Goal: Transaction & Acquisition: Purchase product/service

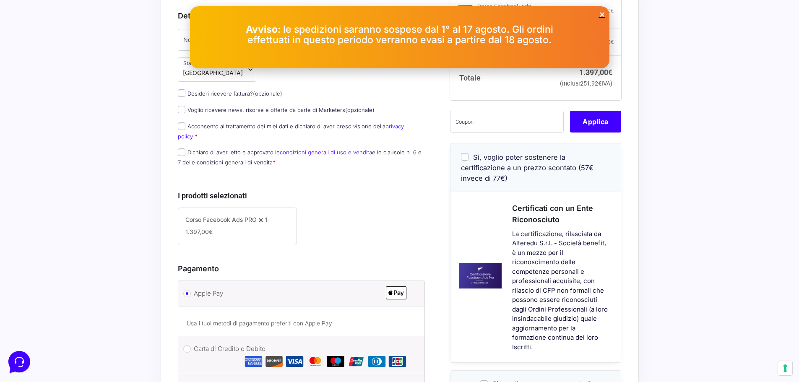
scroll to position [126, 0]
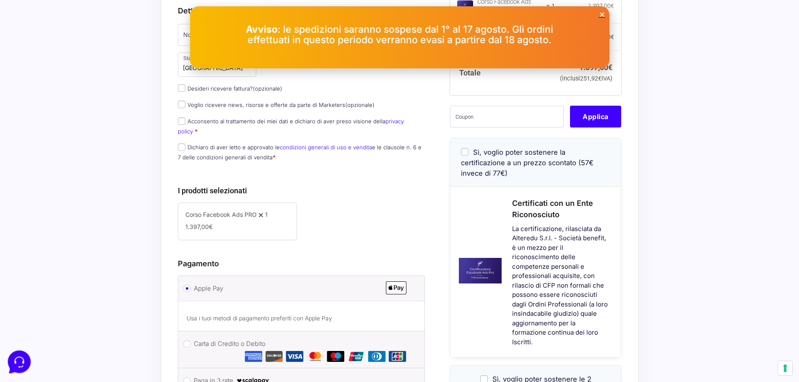
click at [19, 358] on icon at bounding box center [19, 361] width 22 height 22
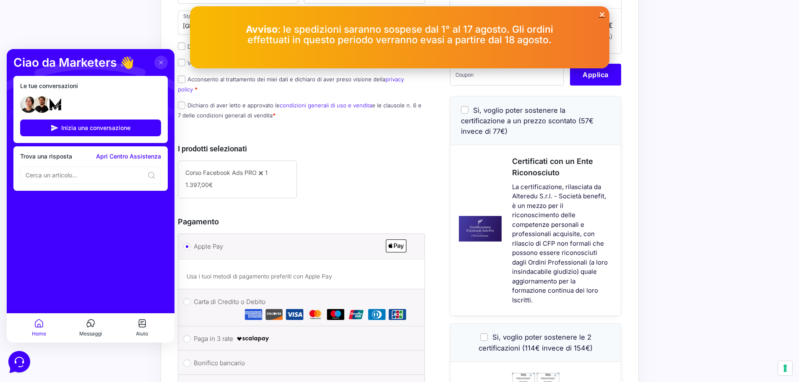
click at [322, 217] on h3 "Pagamento" at bounding box center [302, 221] width 248 height 11
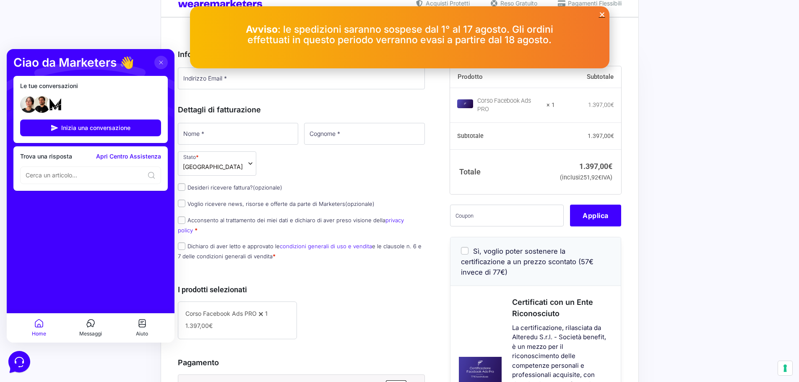
scroll to position [0, 0]
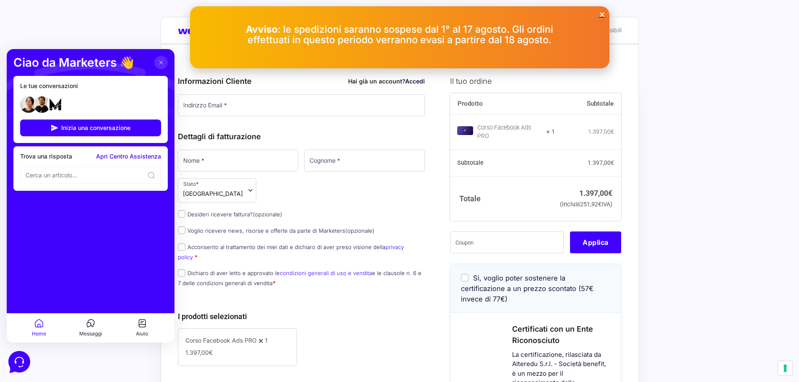
click at [606, 11] on div "Avviso : le spedizioni saranno sospese dal 1° al 17 agosto. Gli ordini effettua…" at bounding box center [400, 37] width 420 height 62
click at [602, 13] on icon "Close" at bounding box center [602, 14] width 6 height 6
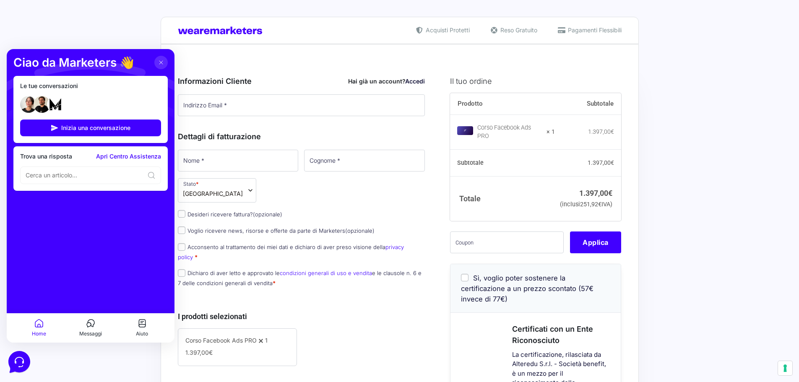
click at [417, 82] on link "Accedi" at bounding box center [415, 81] width 20 height 7
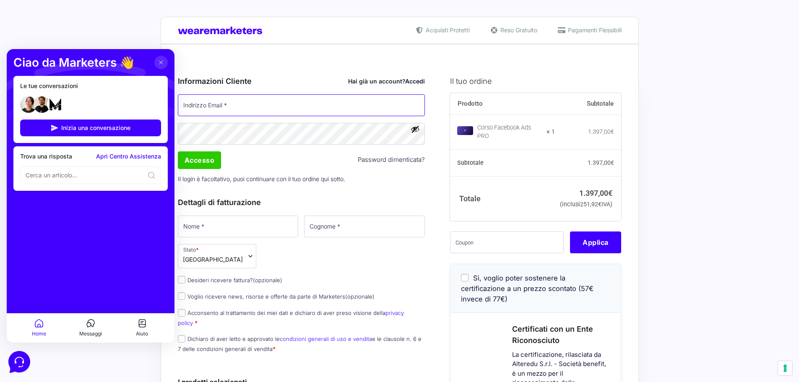
click at [333, 97] on input "Indirizzo Email *" at bounding box center [302, 105] width 248 height 22
type input "[EMAIL_ADDRESS][DOMAIN_NAME]"
type input "[PERSON_NAME]"
type input "Lulli"
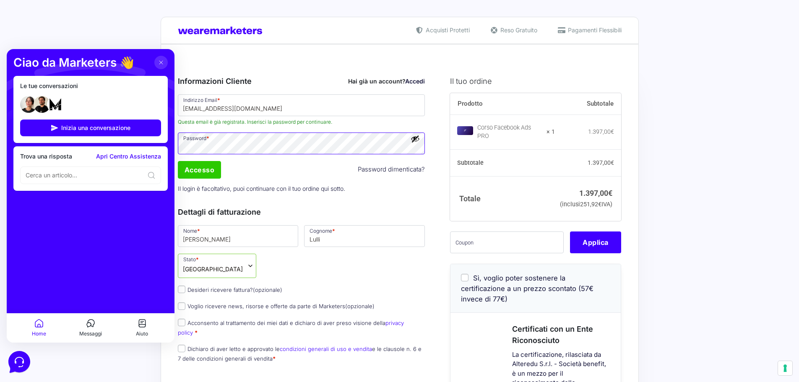
click at [193, 176] on input "Accesso" at bounding box center [200, 170] width 44 height 18
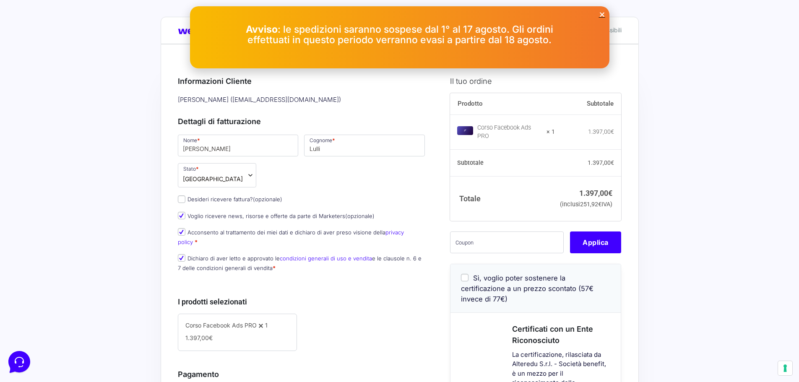
drag, startPoint x: 603, startPoint y: 16, endPoint x: 595, endPoint y: 25, distance: 12.5
click at [603, 16] on icon "Close" at bounding box center [602, 14] width 6 height 6
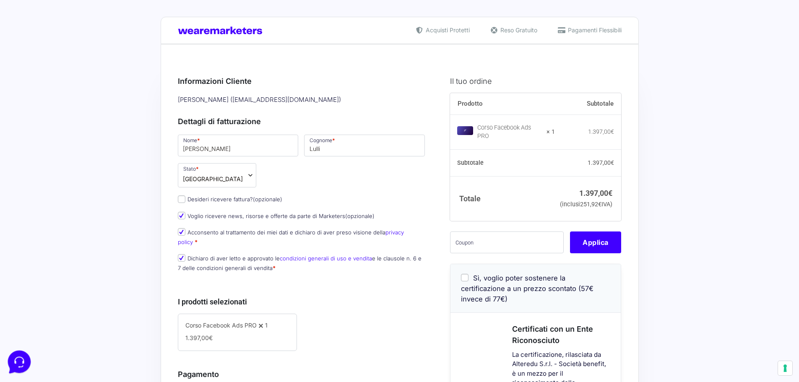
click at [27, 358] on icon at bounding box center [19, 361] width 22 height 22
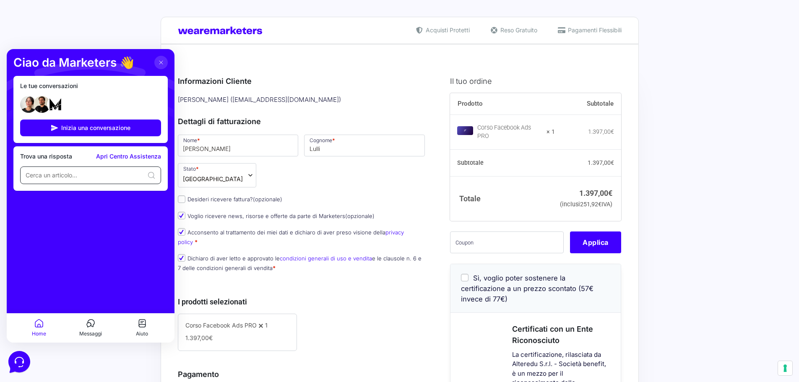
click at [111, 174] on input at bounding box center [85, 175] width 118 height 8
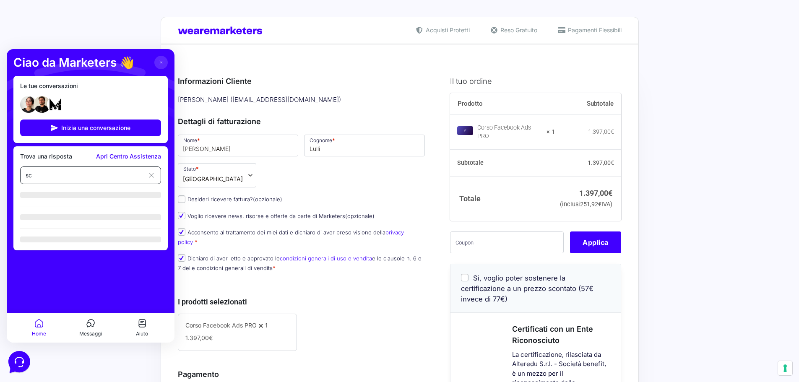
type input "s"
type input "coupon"
type input "sconto"
type input "f"
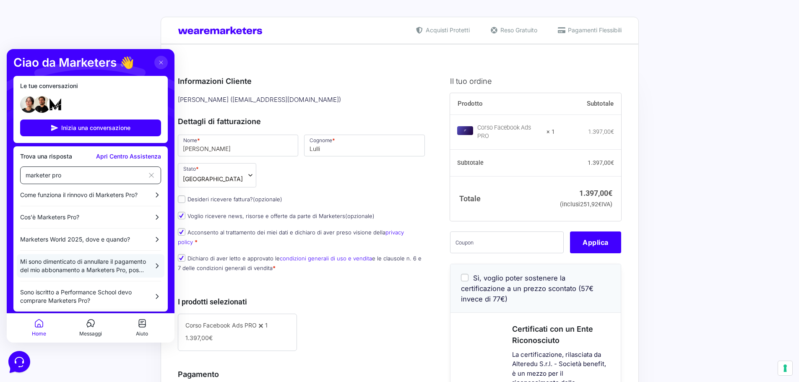
scroll to position [5, 0]
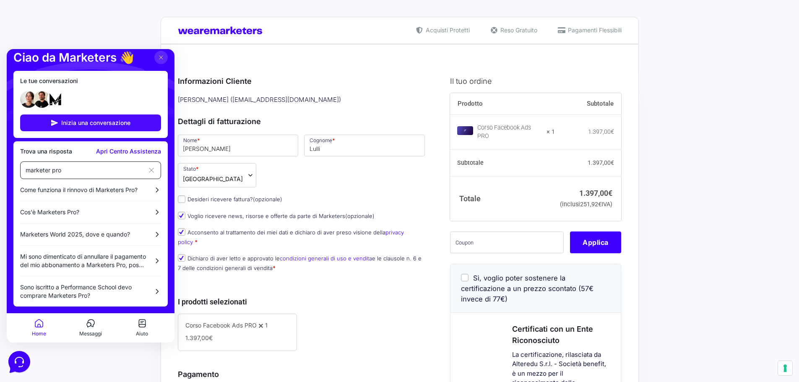
type input "marketer pro"
click at [118, 124] on span "Inizia una conversazione" at bounding box center [95, 123] width 69 height 7
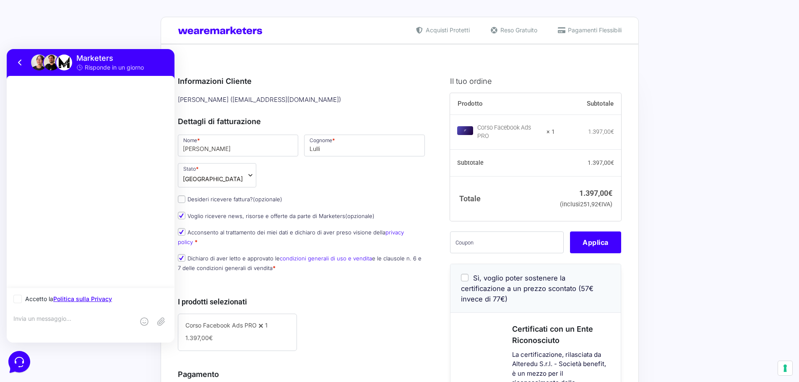
click at [17, 300] on icon at bounding box center [17, 299] width 3 height 3
click at [17, 300] on input "Accetto la Politica sulla Privacy" at bounding box center [15, 299] width 5 height 5
checkbox input "true"
click at [65, 322] on textarea at bounding box center [73, 326] width 121 height 23
type textarea "ciao vorrei sapere lo sconto per acquistare facebook ads pro (sono iscritto a m…"
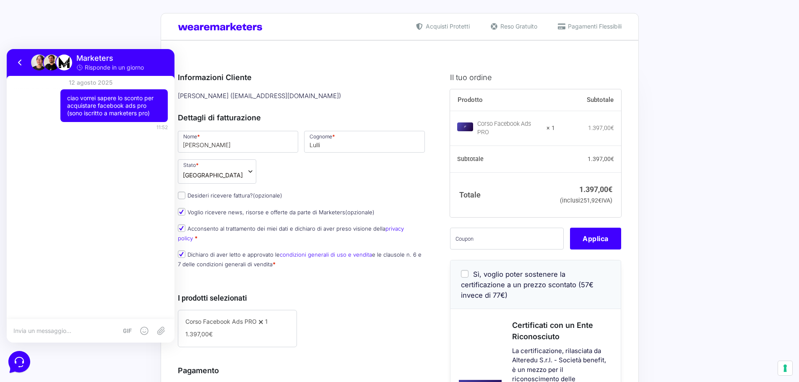
scroll to position [0, 0]
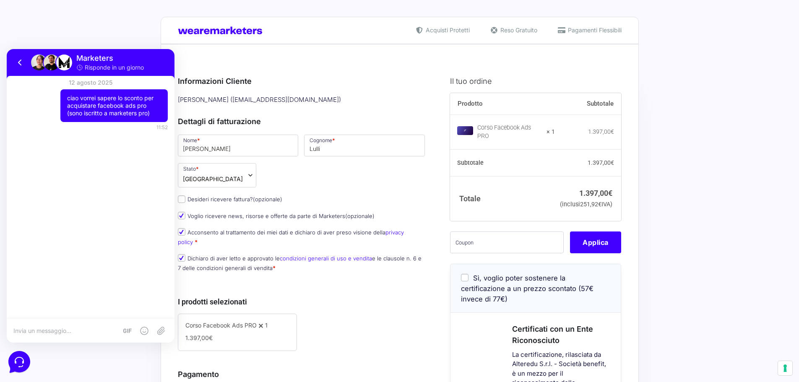
click at [108, 169] on div "12 agosto 2025 ciao vorrei sapere lo sconto per acquistare facebook ads pro (so…" at bounding box center [91, 197] width 168 height 243
click at [130, 328] on icon at bounding box center [128, 331] width 10 height 10
click at [141, 329] on icon at bounding box center [145, 331] width 8 height 8
click at [158, 330] on icon at bounding box center [161, 331] width 10 height 10
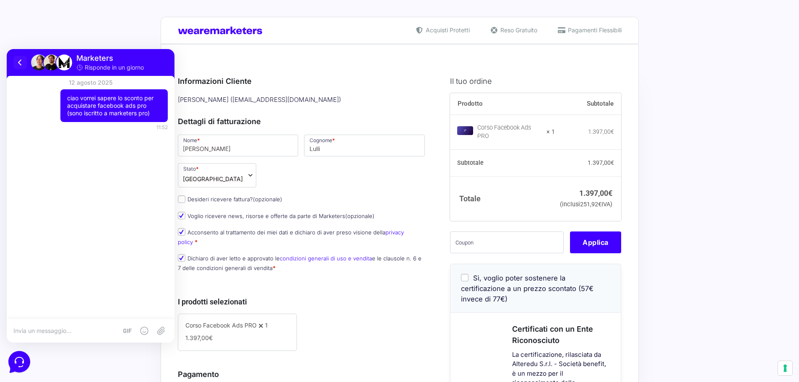
click at [22, 63] on icon at bounding box center [20, 62] width 10 height 10
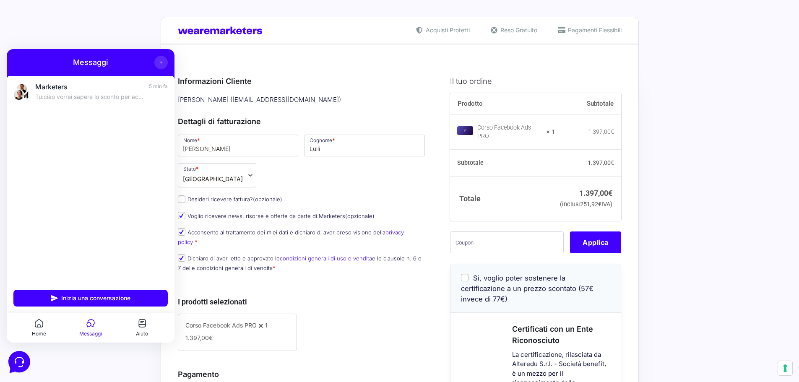
click at [157, 66] on button at bounding box center [160, 62] width 13 height 13
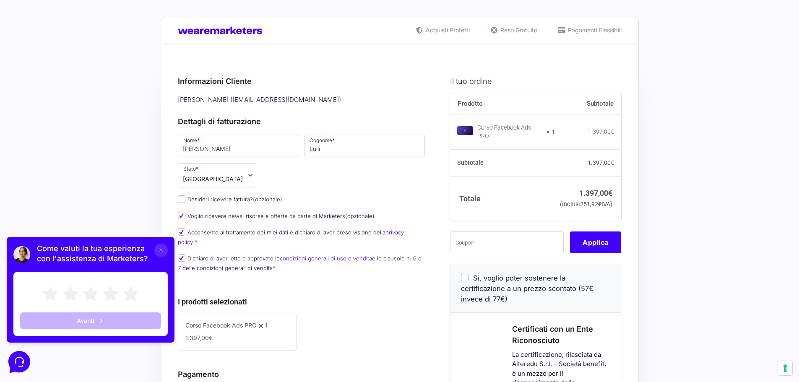
click at [167, 251] on button at bounding box center [160, 250] width 13 height 13
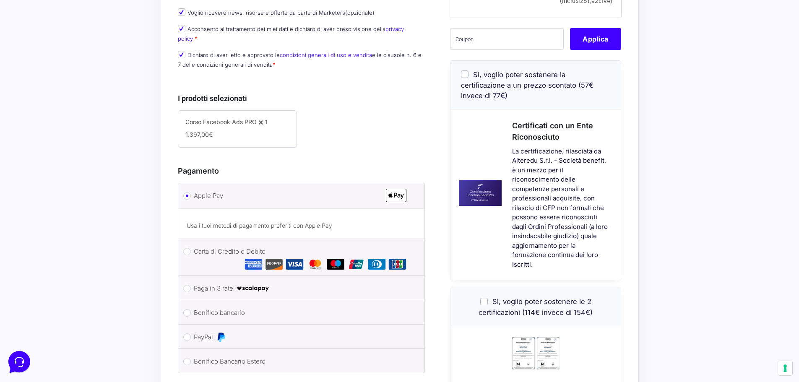
scroll to position [252, 0]
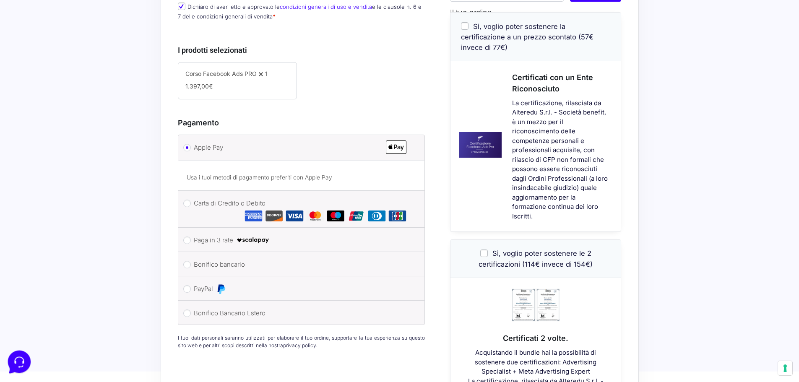
click at [27, 356] on icon at bounding box center [19, 361] width 22 height 22
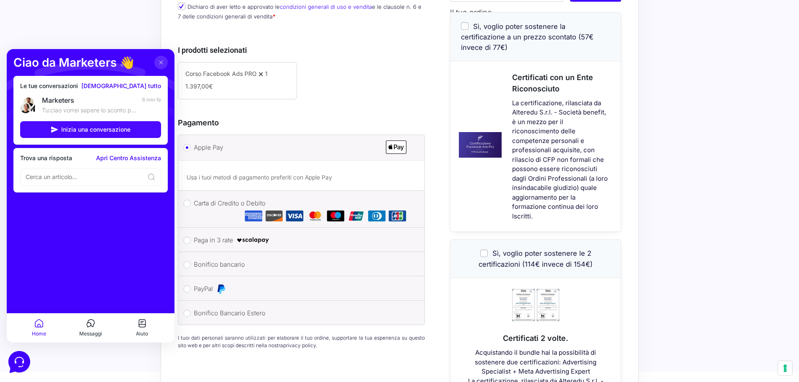
click at [128, 133] on span "Inizia una conversazione" at bounding box center [95, 129] width 69 height 7
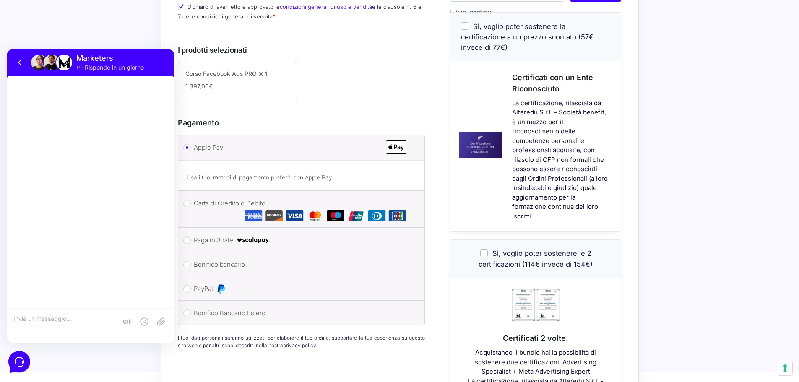
drag, startPoint x: 128, startPoint y: 133, endPoint x: 102, endPoint y: 128, distance: 27.3
click at [102, 128] on div at bounding box center [91, 193] width 168 height 234
click at [14, 60] on button at bounding box center [19, 62] width 13 height 13
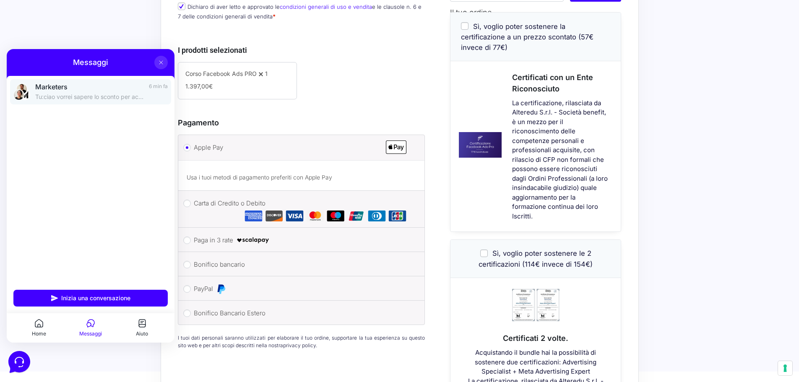
click at [47, 91] on div "Marketers Tu: ciao vorrei sapere lo sconto per acquistare facebook ads pro (son…" at bounding box center [89, 92] width 109 height 18
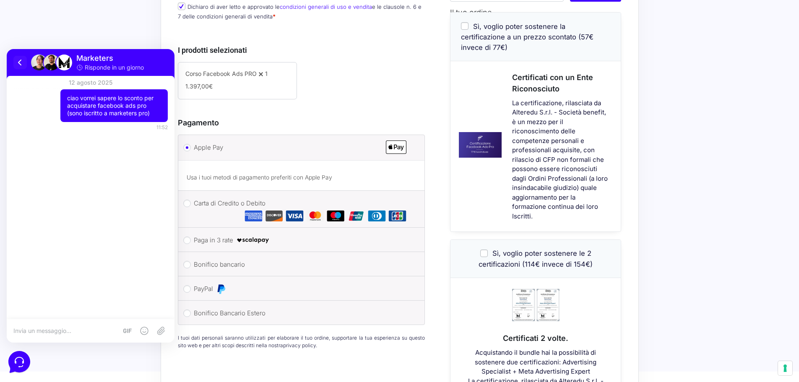
click at [19, 66] on icon at bounding box center [20, 62] width 10 height 10
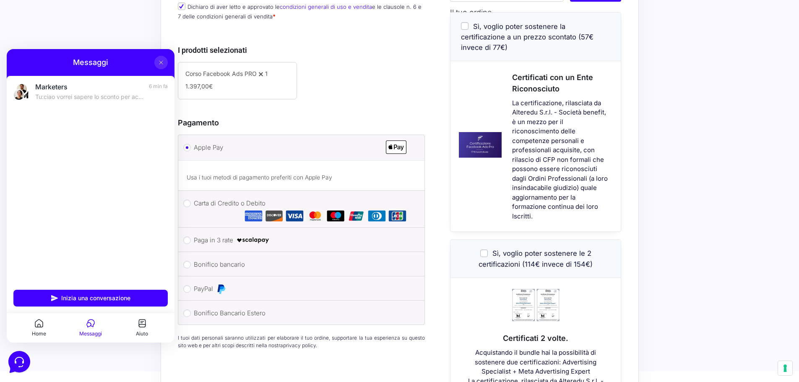
click at [48, 332] on button "Home" at bounding box center [39, 328] width 52 height 19
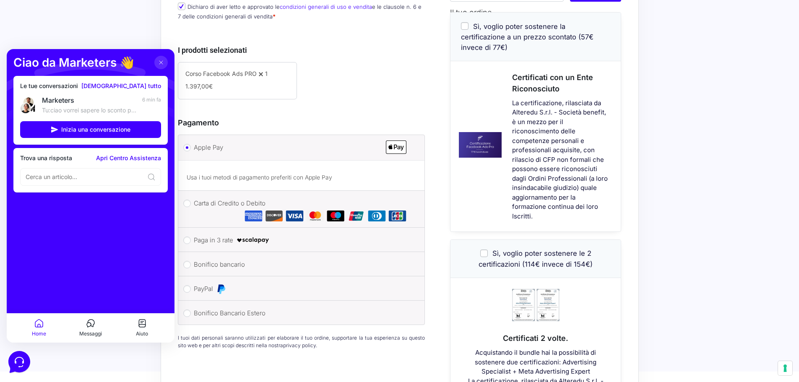
click at [143, 329] on button "Aiuto" at bounding box center [142, 328] width 52 height 19
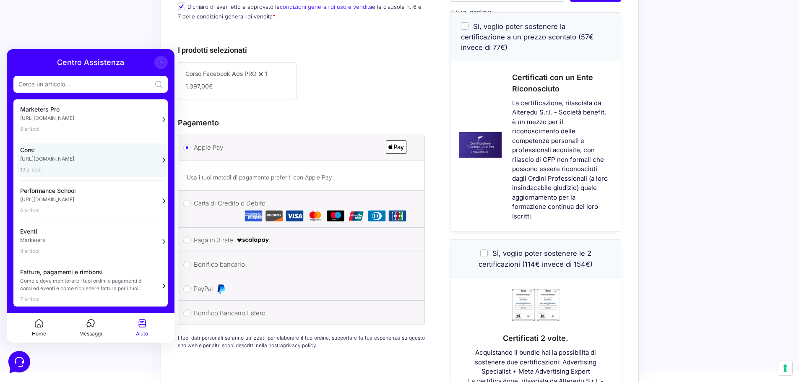
click at [159, 159] on icon at bounding box center [163, 160] width 8 height 8
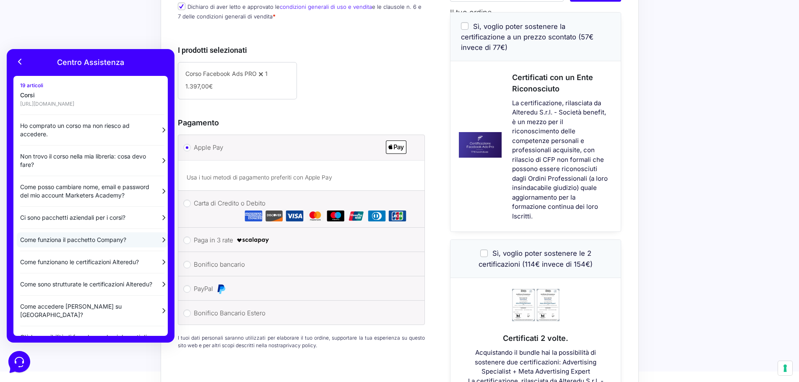
click at [159, 241] on icon at bounding box center [163, 240] width 8 height 8
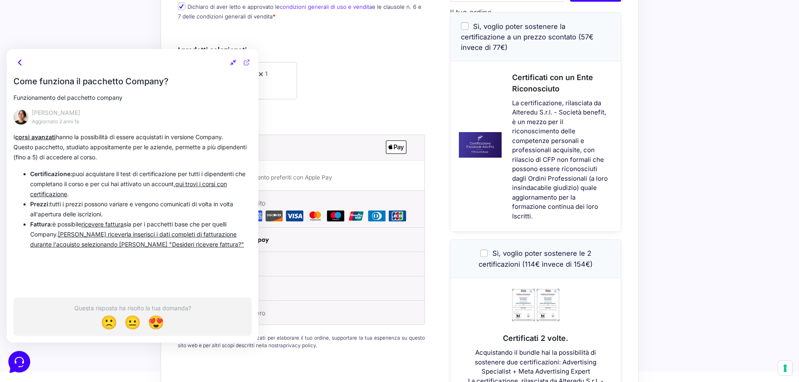
click at [22, 59] on icon at bounding box center [20, 62] width 10 height 10
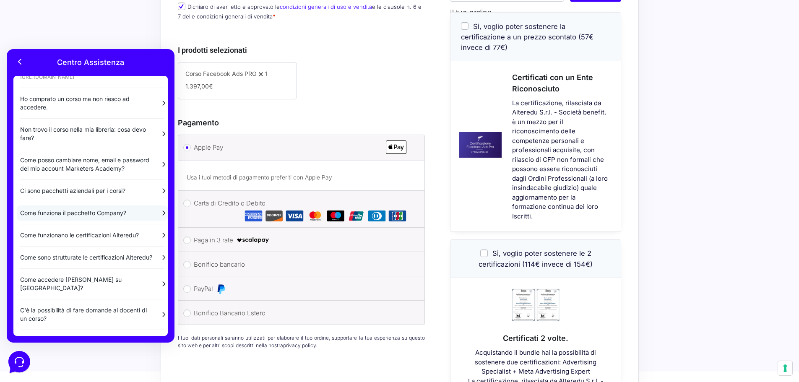
scroll to position [42, 0]
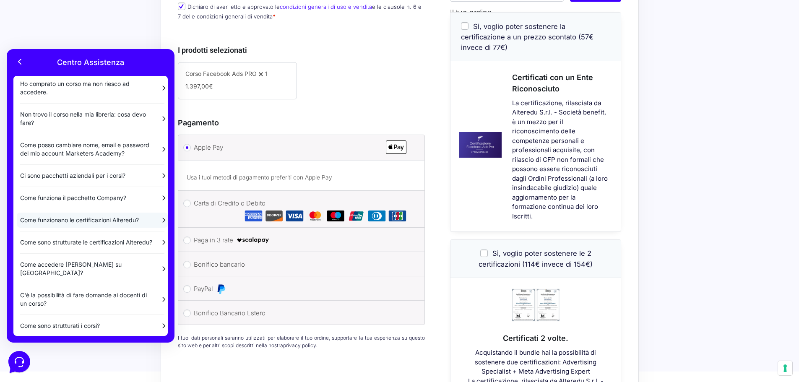
click at [78, 221] on p "Come funzionano le certificazioni Alteredu?" at bounding box center [86, 220] width 133 height 8
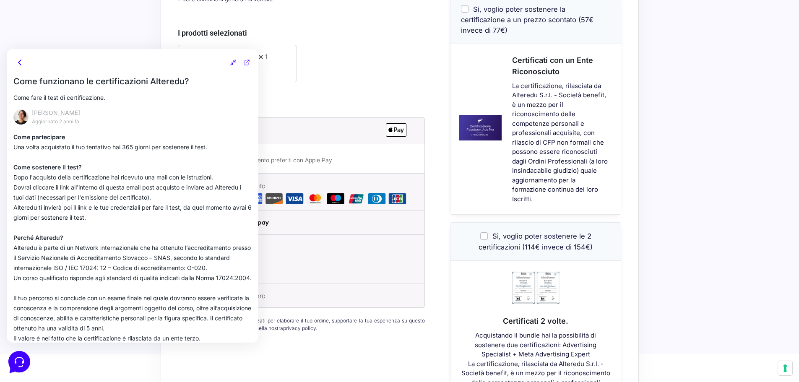
scroll to position [252, 0]
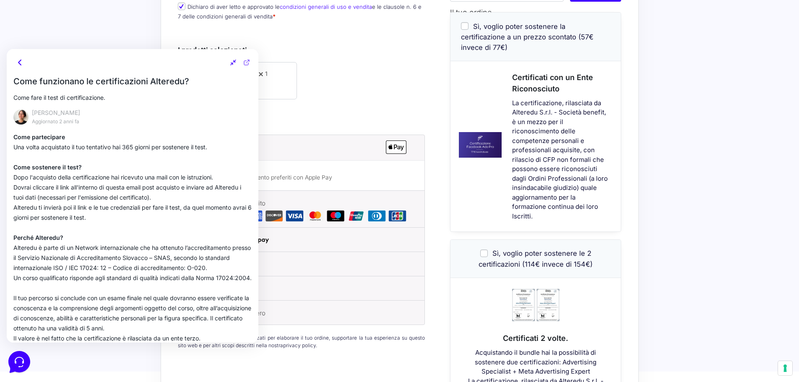
click at [25, 62] on icon at bounding box center [20, 62] width 10 height 10
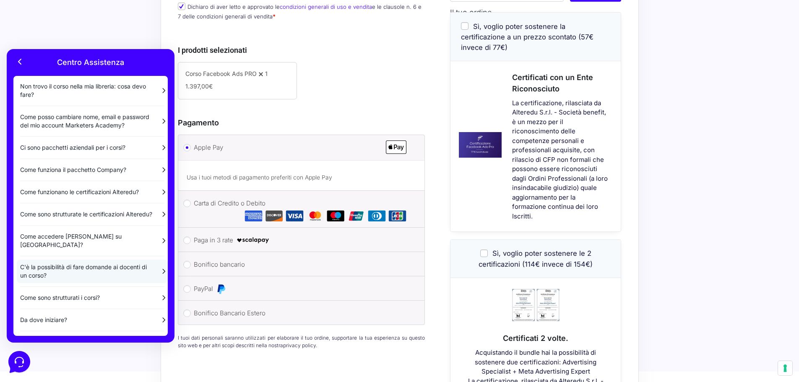
scroll to position [84, 0]
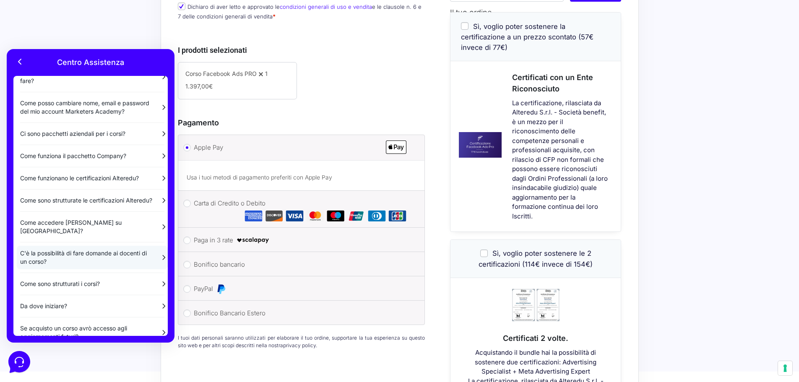
click at [126, 266] on p "C'è la possibilità di fare domande ai docenti di un corso?" at bounding box center [86, 257] width 133 height 17
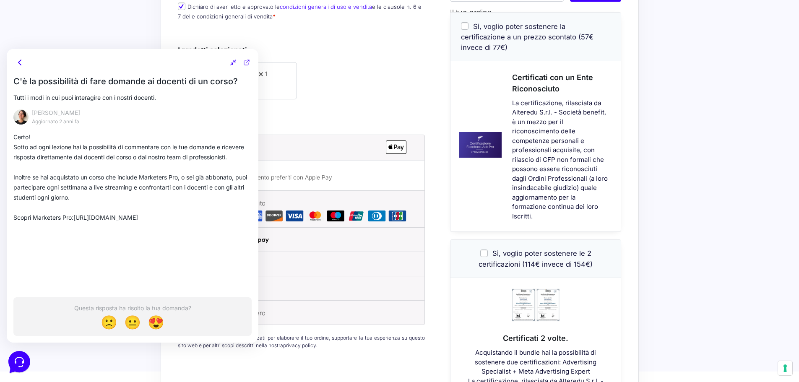
click at [25, 63] on icon at bounding box center [20, 62] width 10 height 10
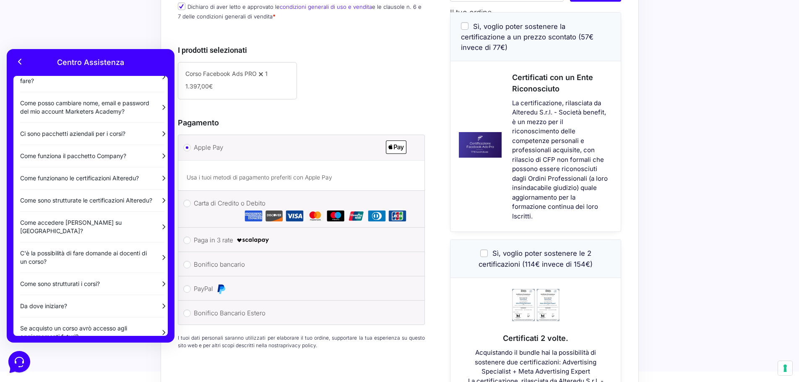
scroll to position [126, 0]
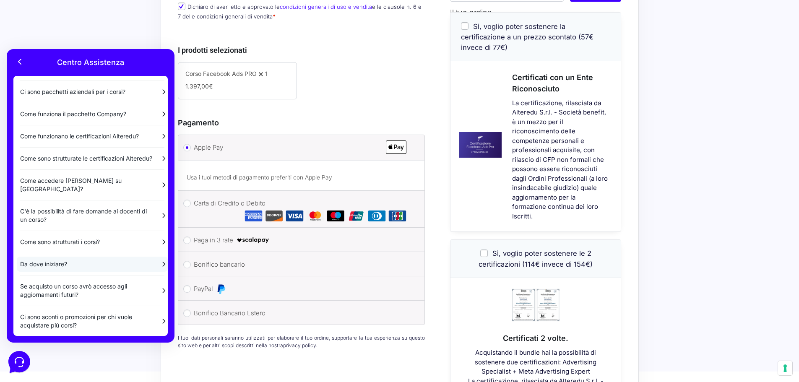
click at [77, 269] on p "Da dove iniziare?" at bounding box center [86, 264] width 133 height 8
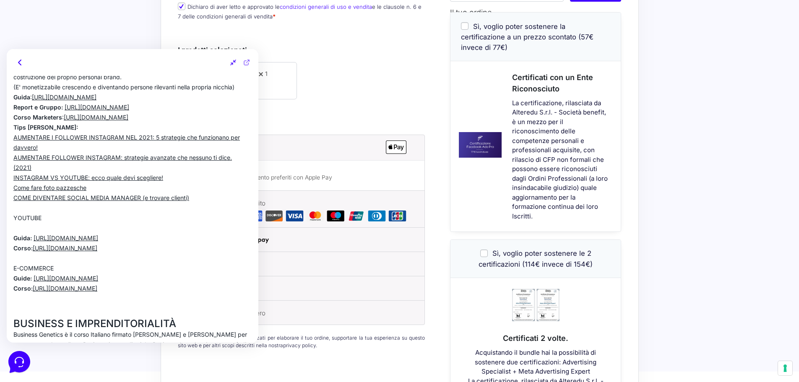
scroll to position [1301, 0]
click at [48, 285] on u "https://wearemarketers.net/corsi/shopify-start" at bounding box center [65, 288] width 65 height 7
click at [98, 275] on u "https://wearemarketers.net/tag/e-commerce/" at bounding box center [66, 278] width 65 height 7
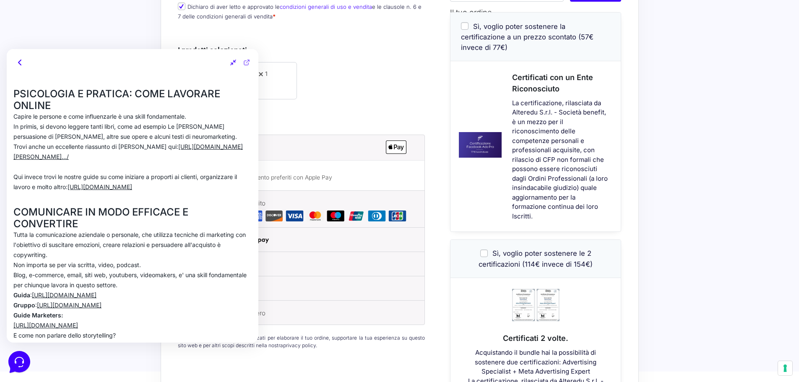
scroll to position [336, 0]
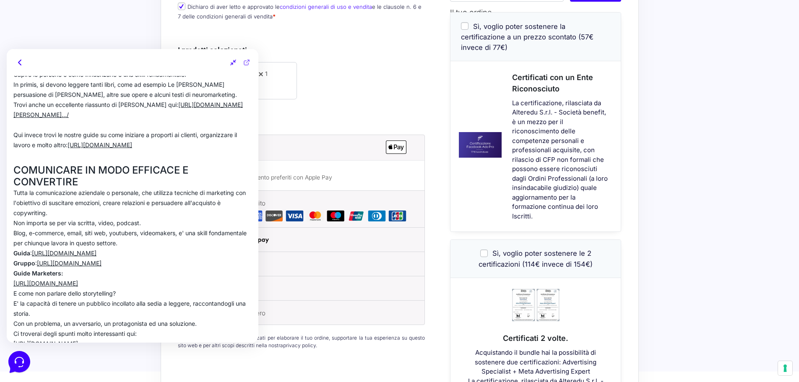
click at [82, 260] on u "https://wearemarketers.net/gruppo-cm" at bounding box center [69, 263] width 65 height 7
click at [78, 280] on u "https://wearemarketers.net/tag/copywriting/" at bounding box center [45, 283] width 65 height 7
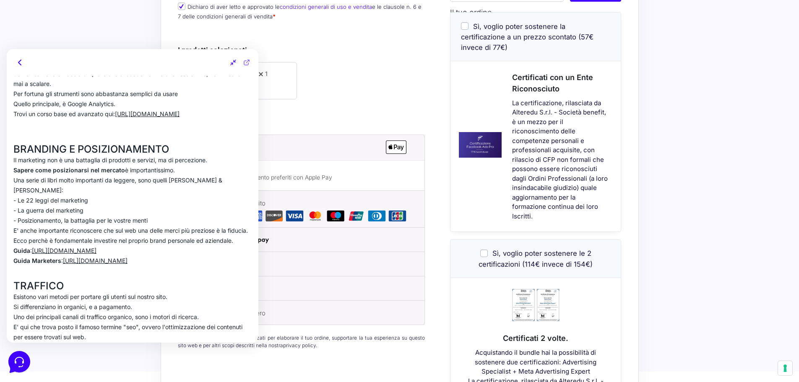
scroll to position [671, 0]
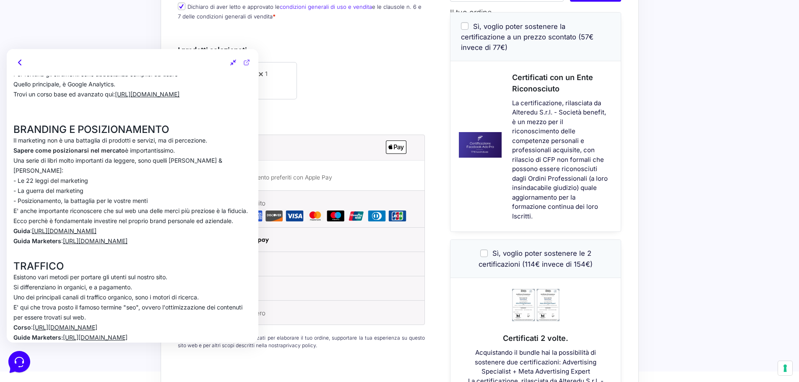
click at [97, 227] on u "https://www.dariovignali.net/personal-branding/" at bounding box center [64, 230] width 65 height 7
